Goal: Information Seeking & Learning: Learn about a topic

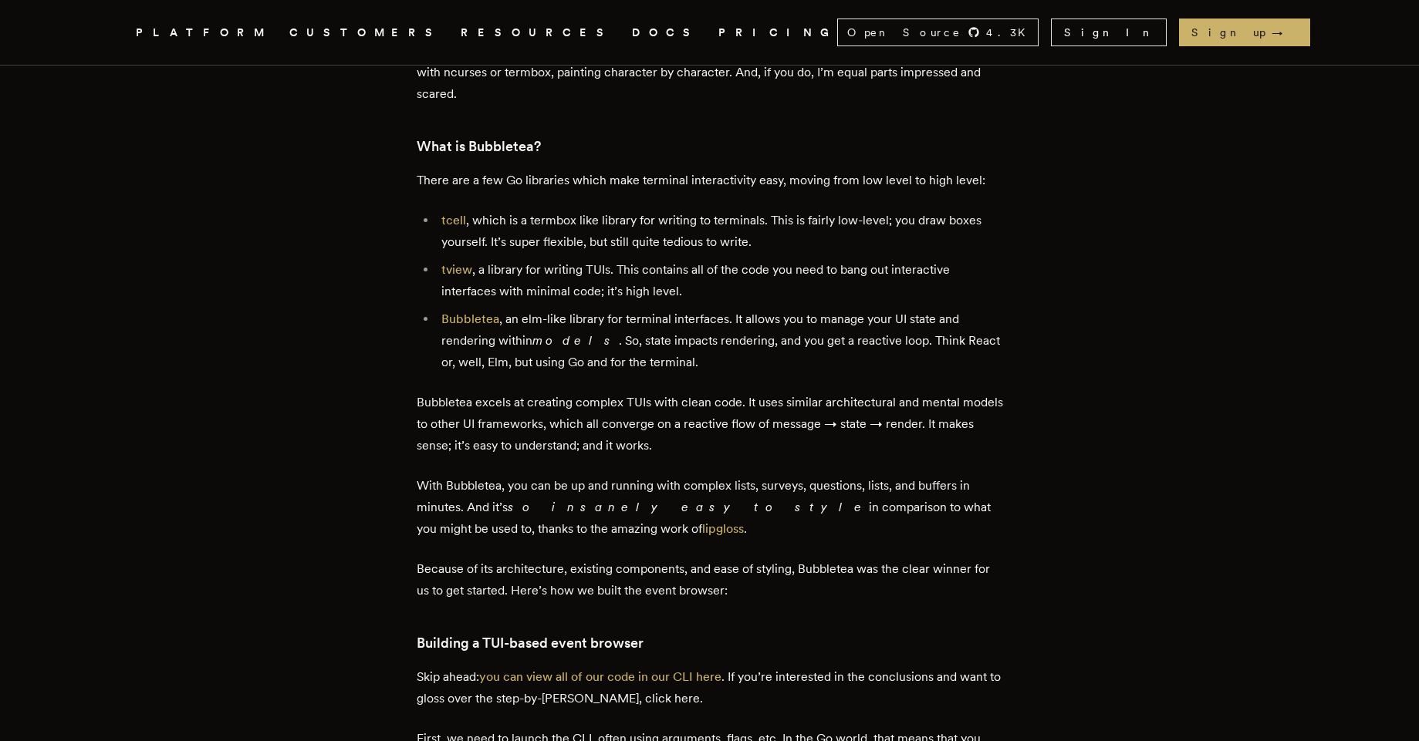
scroll to position [1664, 0]
click at [479, 325] on link "Bubbletea" at bounding box center [470, 317] width 58 height 15
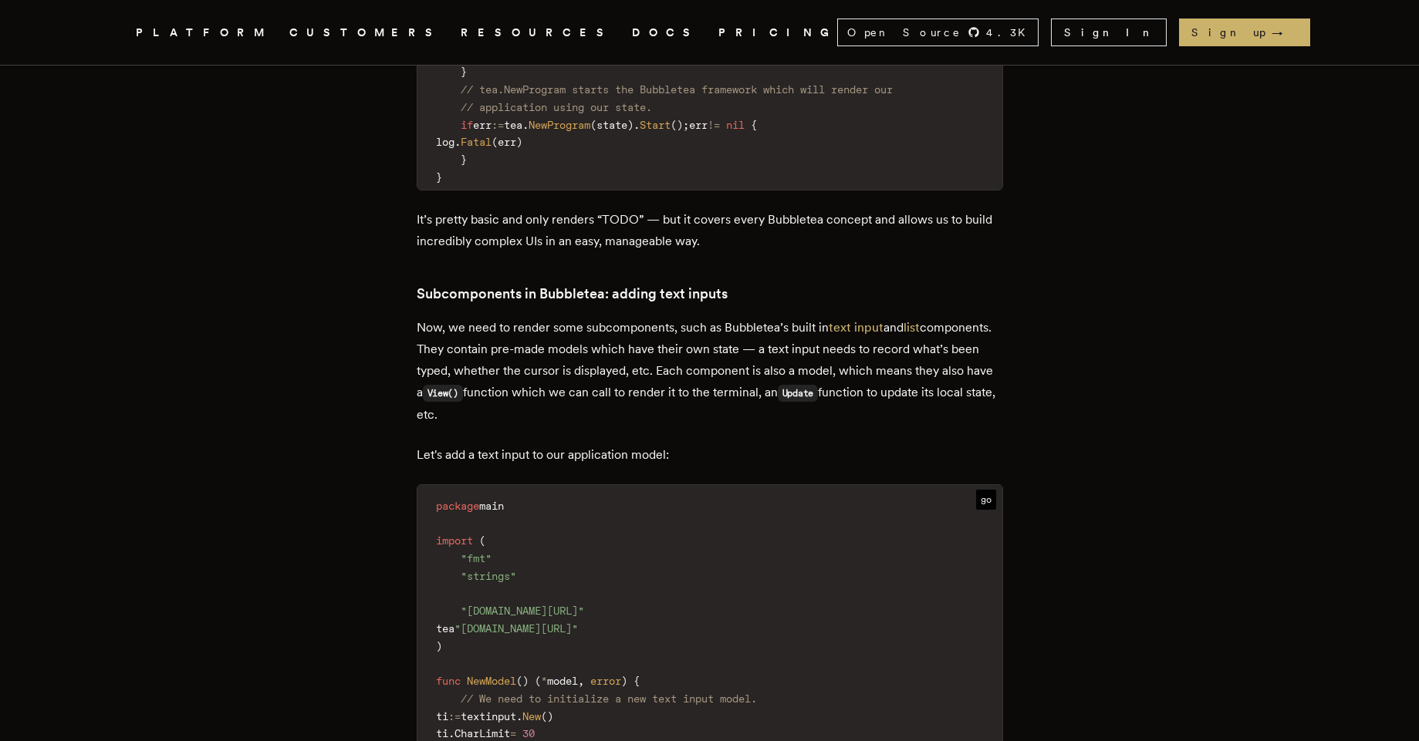
scroll to position [7539, 0]
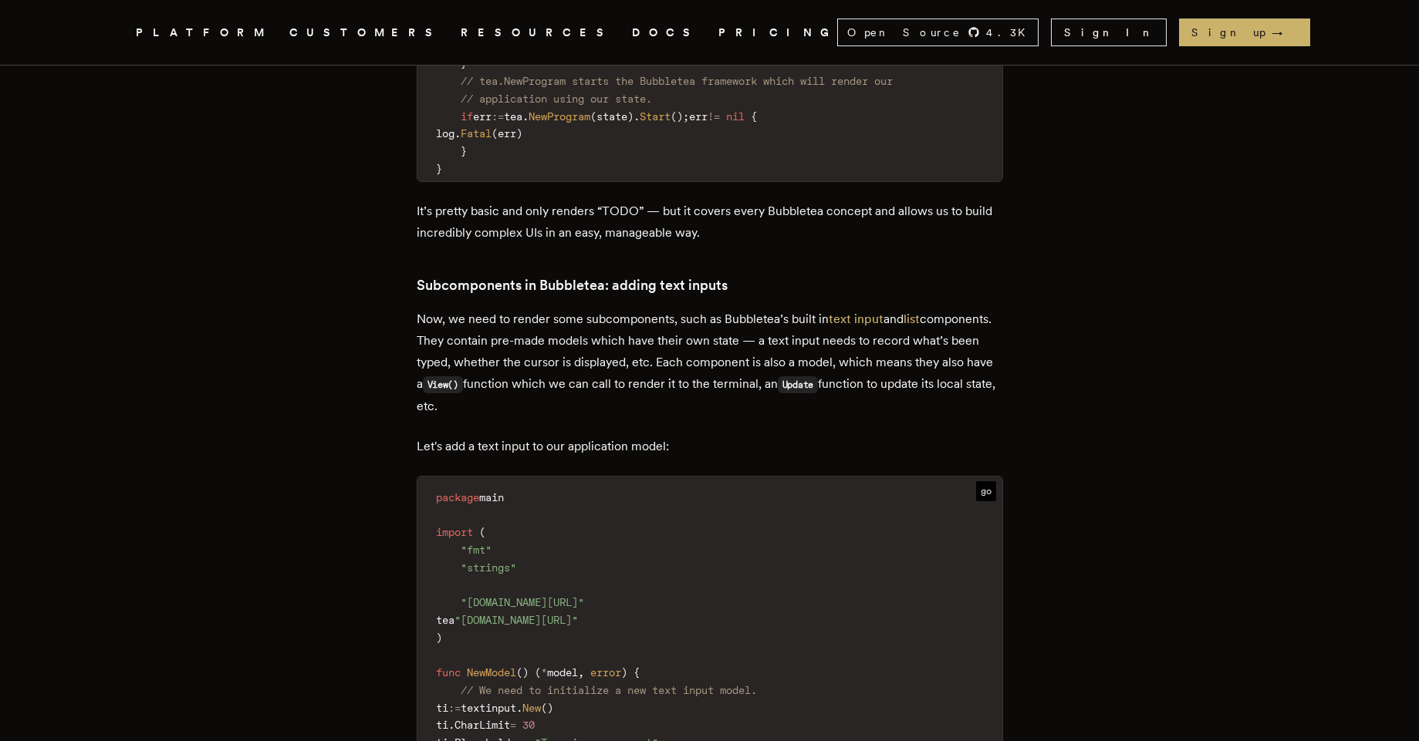
click at [984, 481] on span "go" at bounding box center [986, 491] width 20 height 20
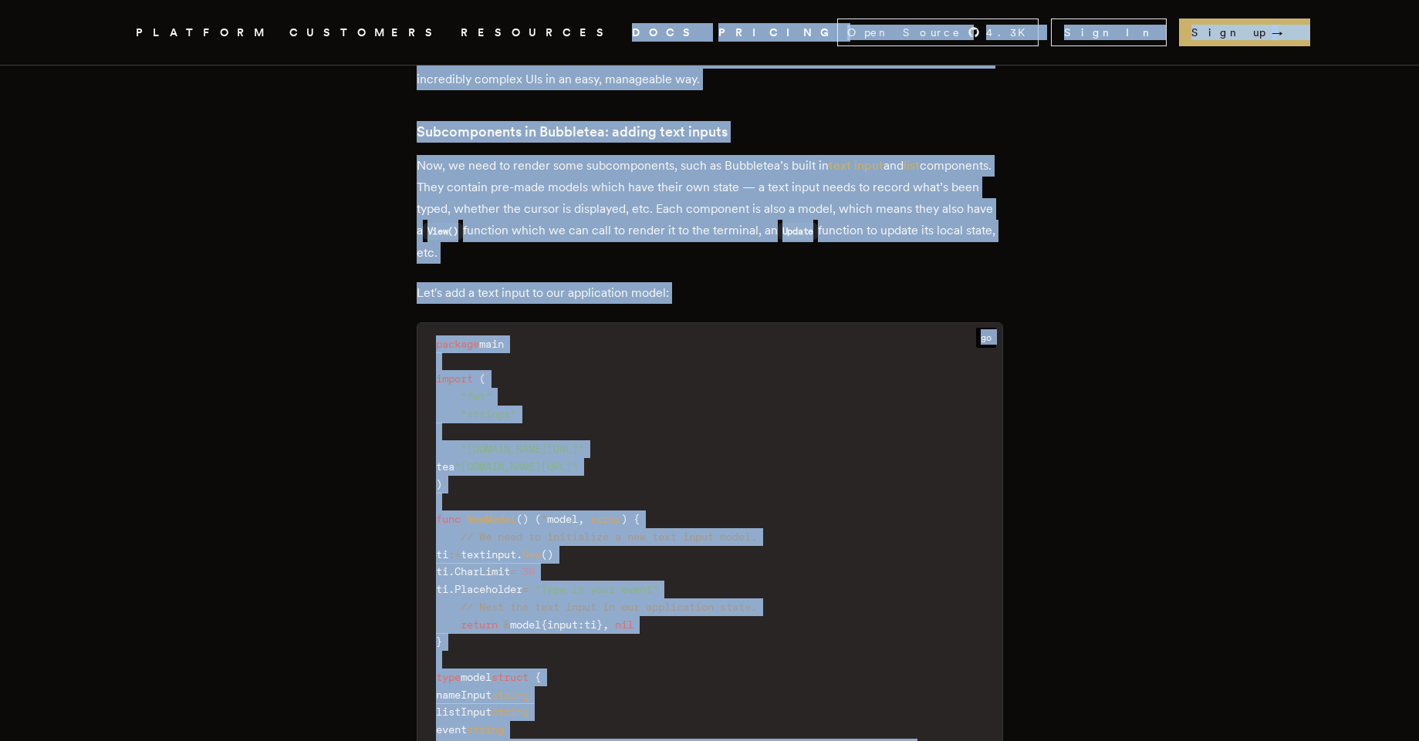
scroll to position [7612, 0]
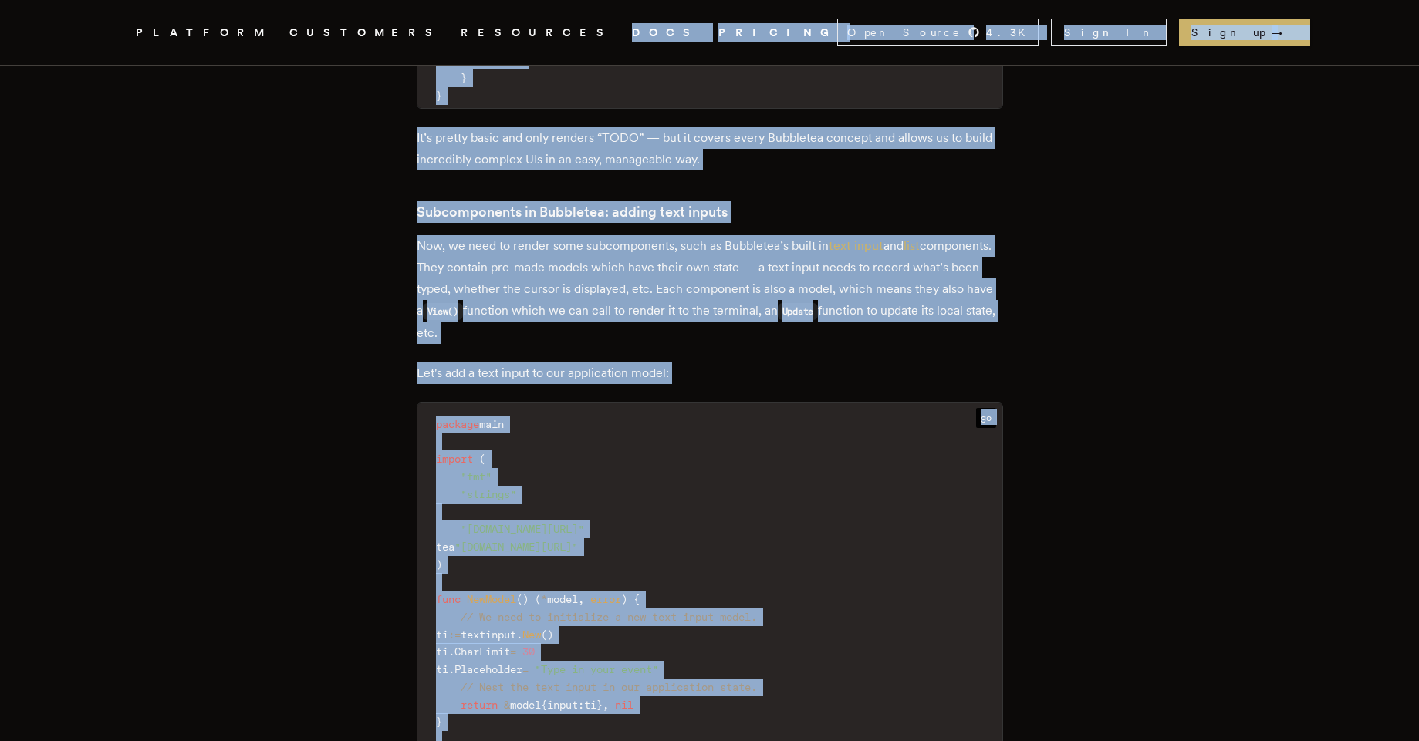
drag, startPoint x: 459, startPoint y: 483, endPoint x: 433, endPoint y: 424, distance: 64.9
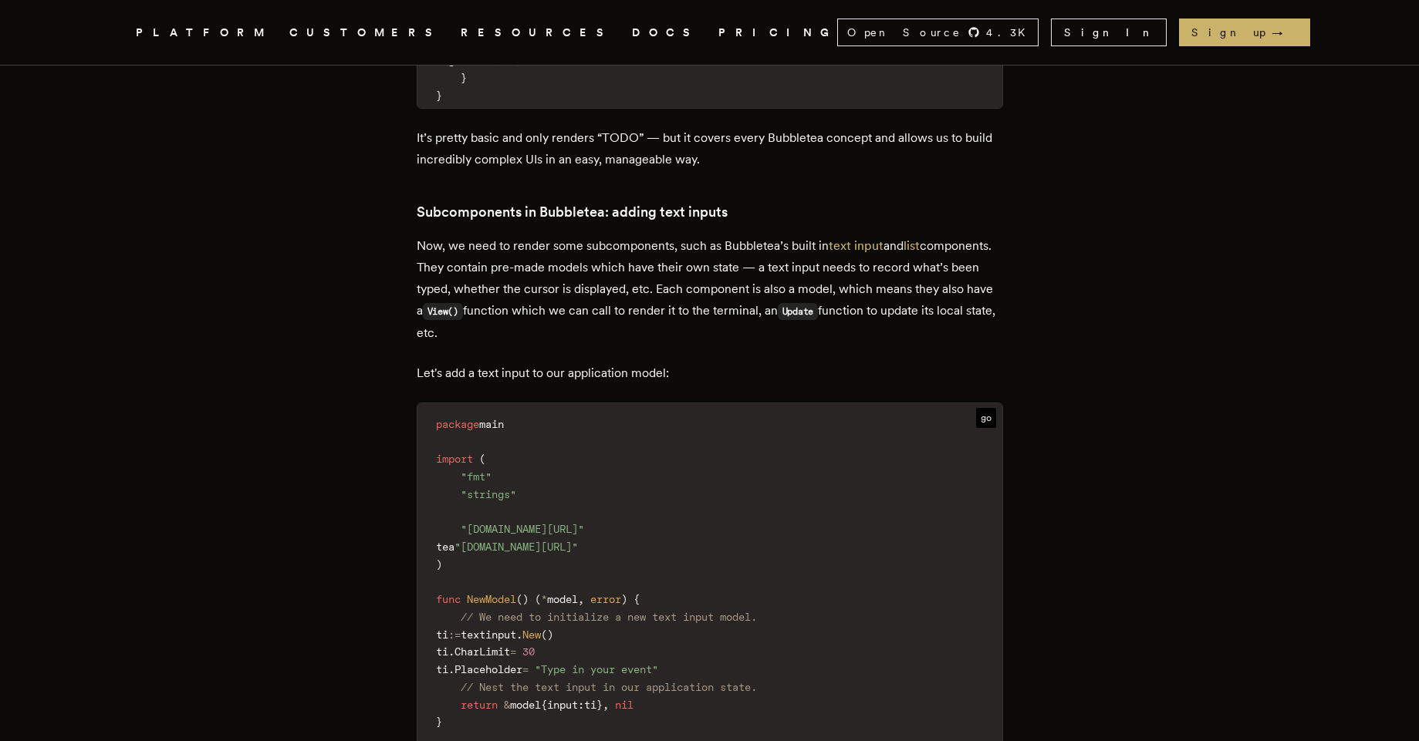
click at [447, 418] on span "package" at bounding box center [457, 424] width 43 height 12
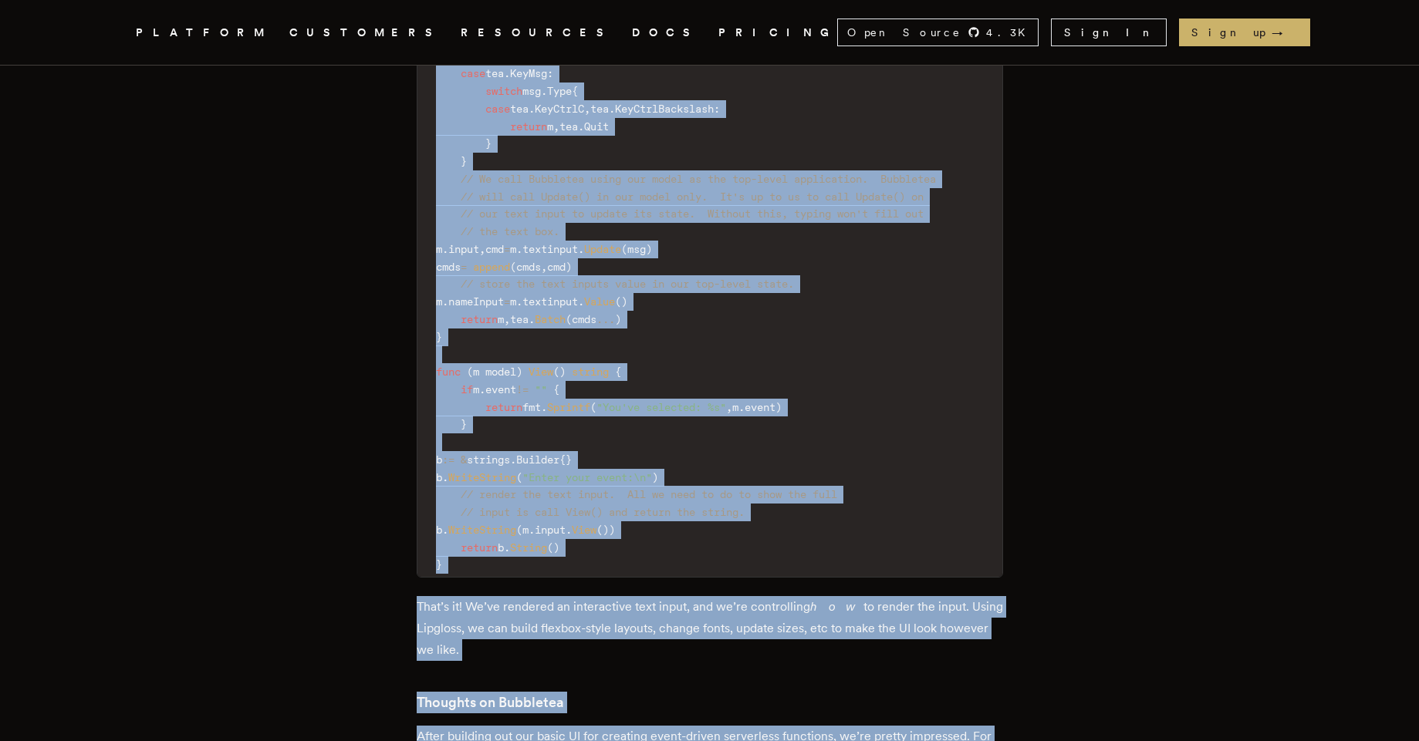
scroll to position [8773, 0]
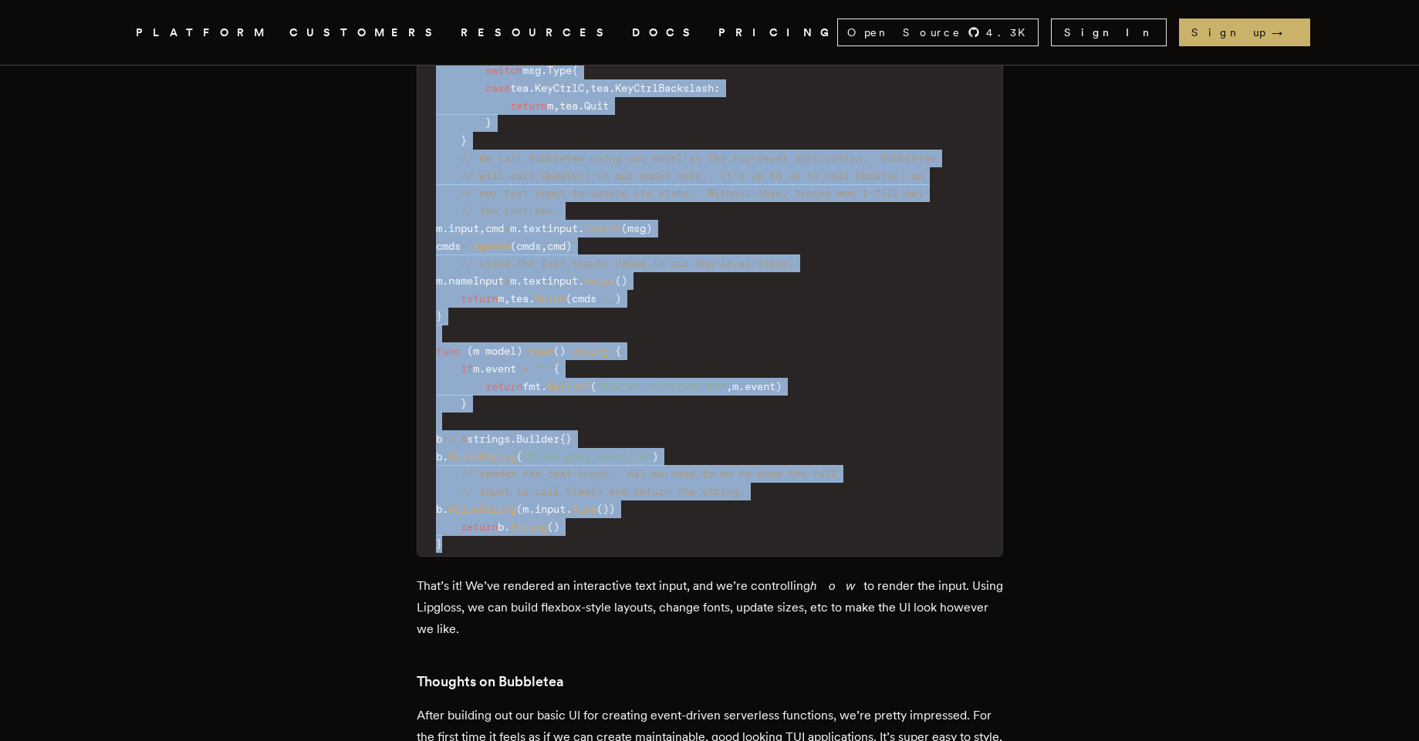
drag, startPoint x: 442, startPoint y: 412, endPoint x: 553, endPoint y: 539, distance: 168.4
copy code "package main import ( "fmt" "strings" "[DOMAIN_NAME][URL]" tea "[DOMAIN_NAME][U…"
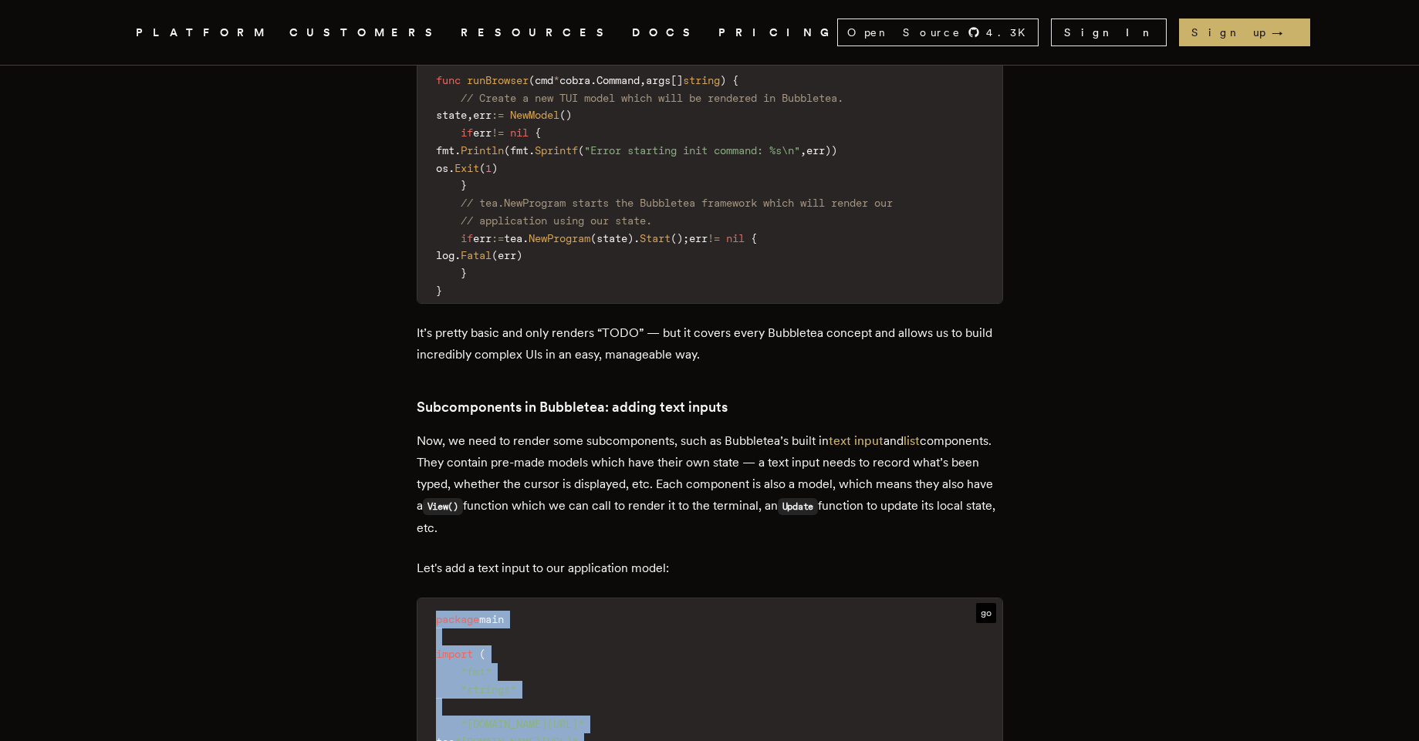
scroll to position [7409, 0]
